Goal: Task Accomplishment & Management: Use online tool/utility

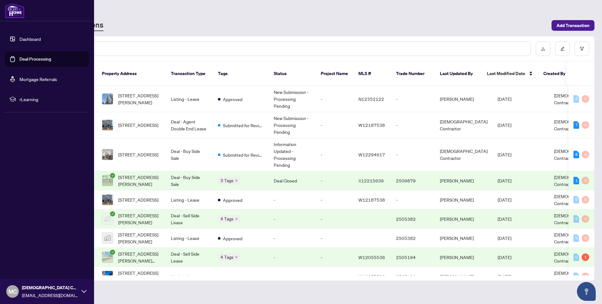
click at [25, 36] on link "Dashboard" at bounding box center [29, 39] width 21 height 6
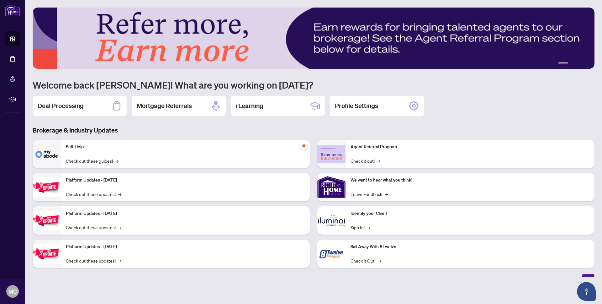
click at [75, 109] on h2 "Deal Processing" at bounding box center [61, 105] width 46 height 9
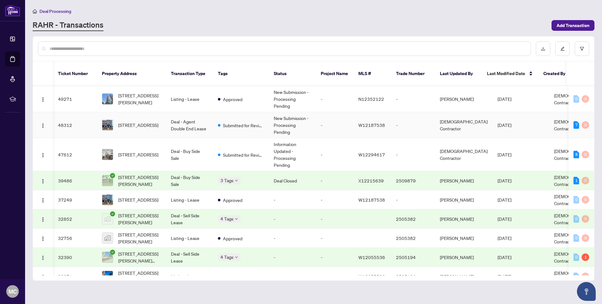
scroll to position [0, 3]
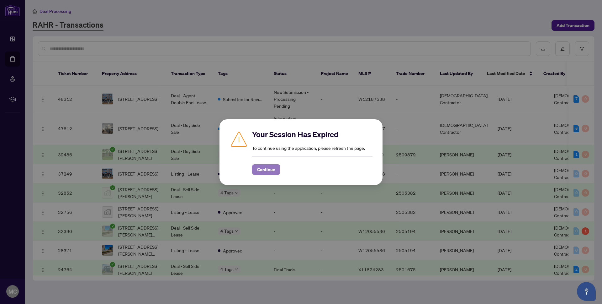
click at [263, 172] on span "Continue" at bounding box center [266, 169] width 18 height 10
